Goal: Check status: Check status

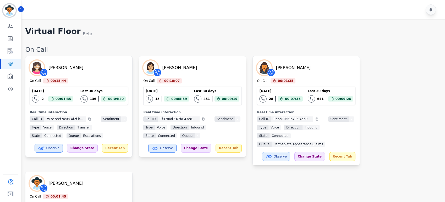
scroll to position [365, 0]
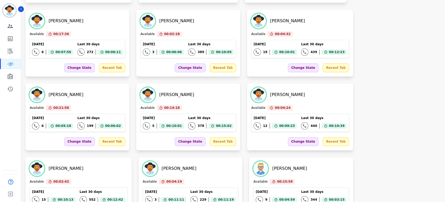
click at [376, 171] on div "[PERSON_NAME] Available 00:14:03 Current State: Available [DATE] 10 Total inter…" at bounding box center [232, 116] width 414 height 363
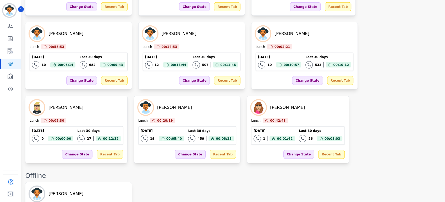
scroll to position [941, 0]
